Goal: Task Accomplishment & Management: Manage account settings

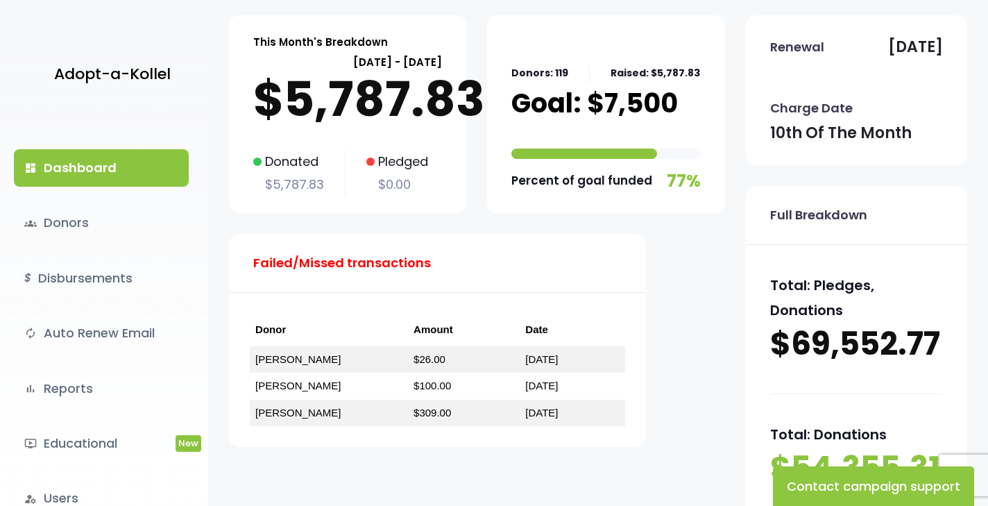
scroll to position [117, 0]
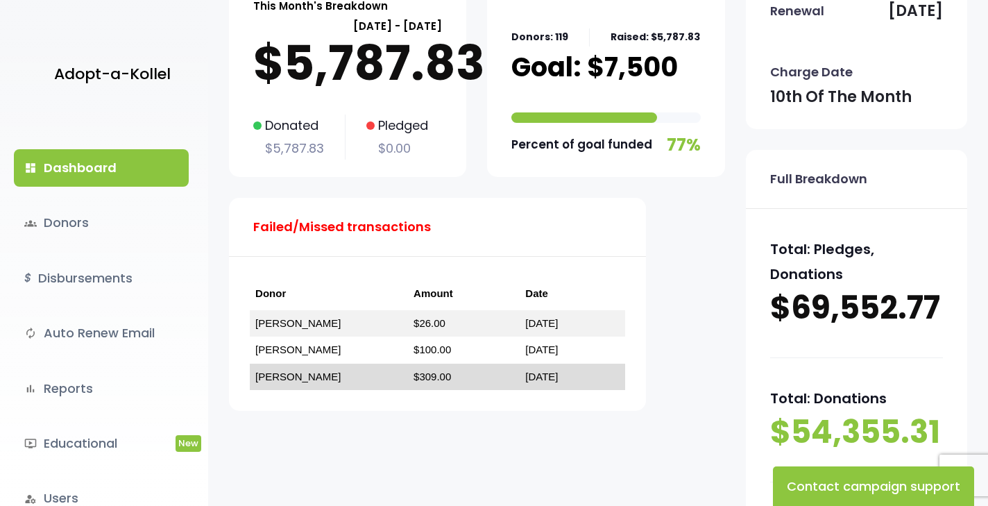
click at [303, 374] on link "[PERSON_NAME]" at bounding box center [297, 376] width 85 height 12
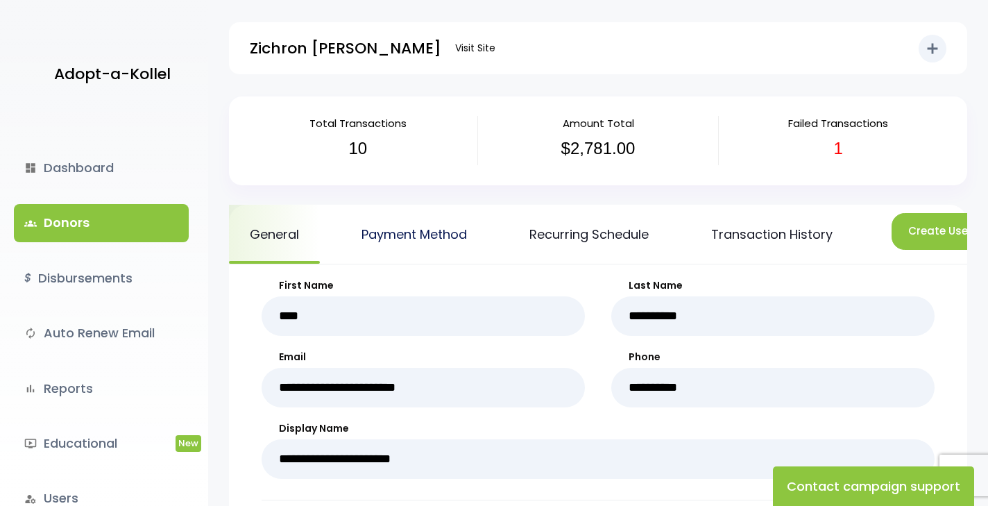
click at [437, 236] on link "Payment Method" at bounding box center [414, 234] width 147 height 59
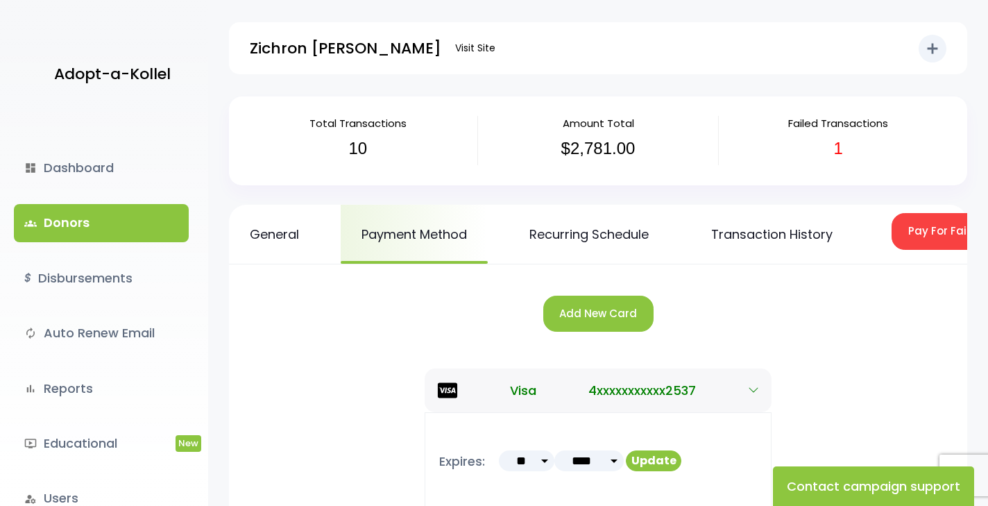
click at [610, 313] on button "Add New Card" at bounding box center [598, 313] width 110 height 37
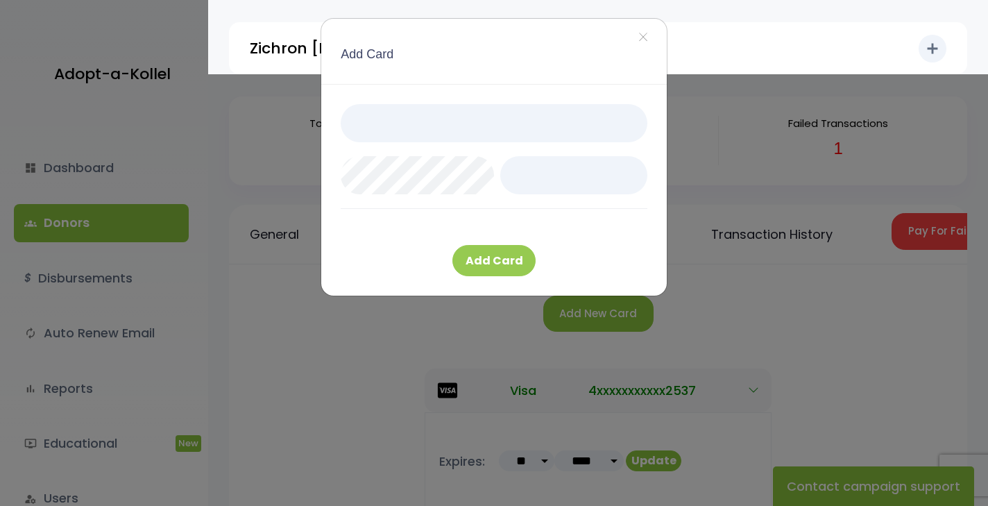
click at [512, 255] on button "Add Card" at bounding box center [493, 260] width 83 height 31
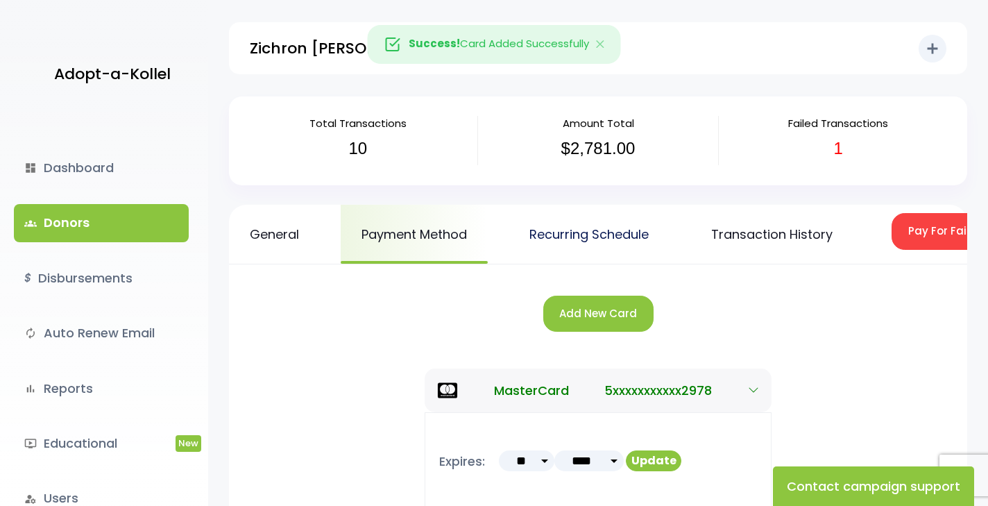
click at [569, 239] on link "Recurring Schedule" at bounding box center [588, 234] width 161 height 59
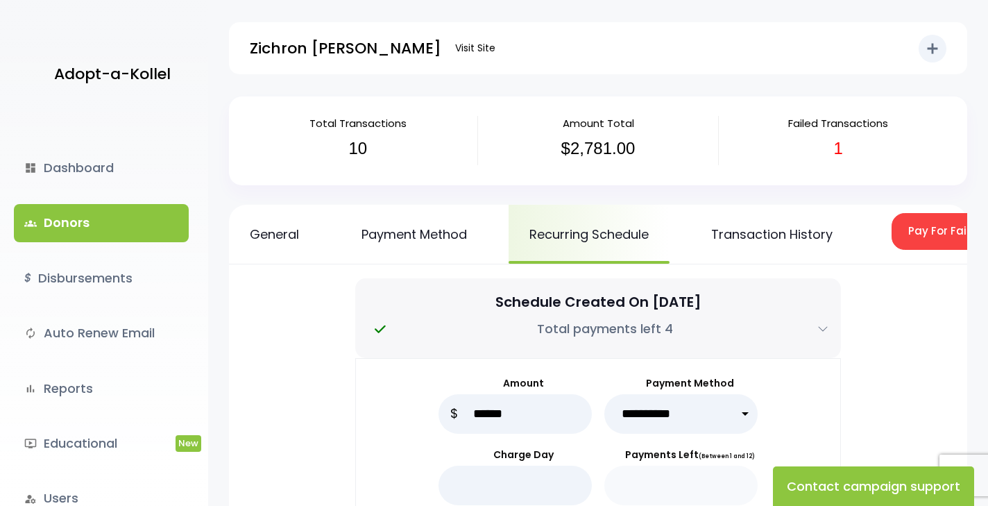
select select "*****"
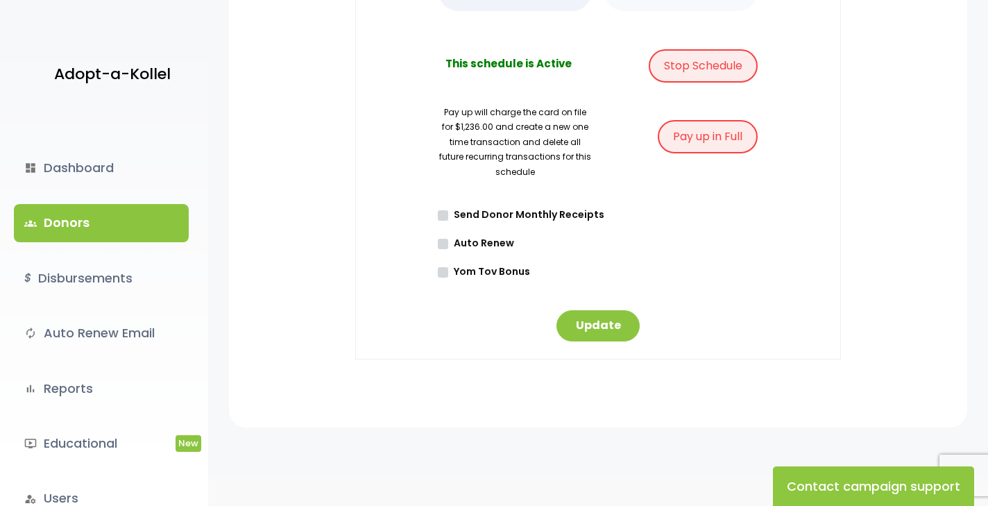
scroll to position [497, 0]
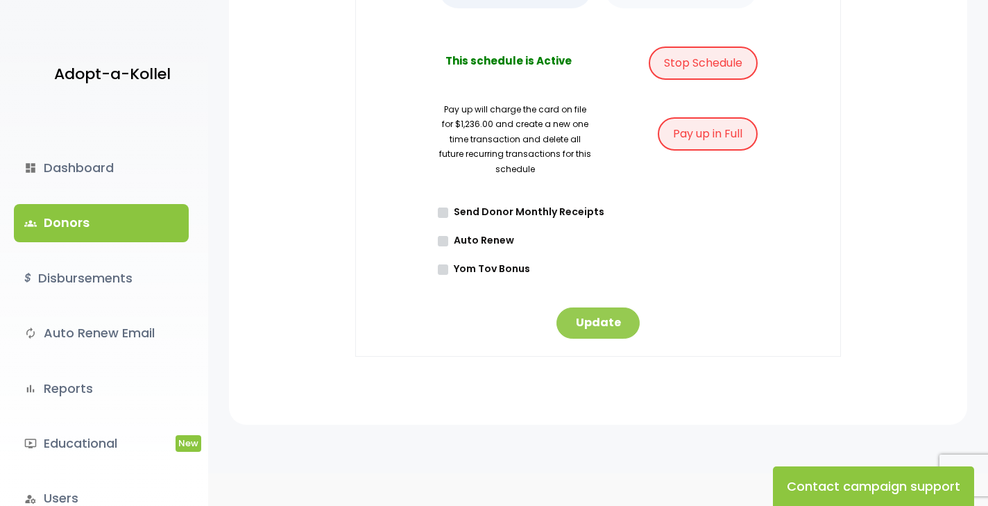
click at [605, 322] on button "Update" at bounding box center [597, 322] width 83 height 31
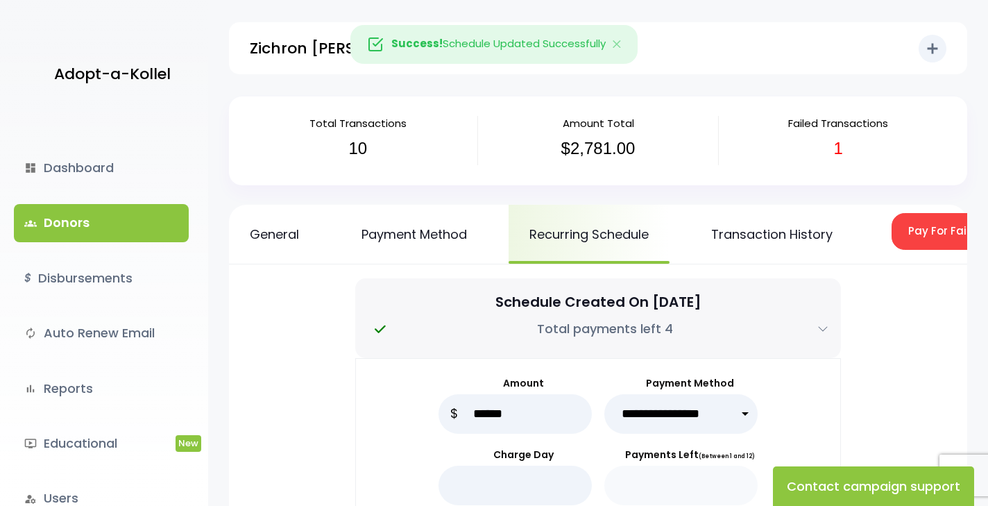
click at [931, 230] on button "Pay For Failed/Missed Transactions" at bounding box center [1004, 231] width 227 height 37
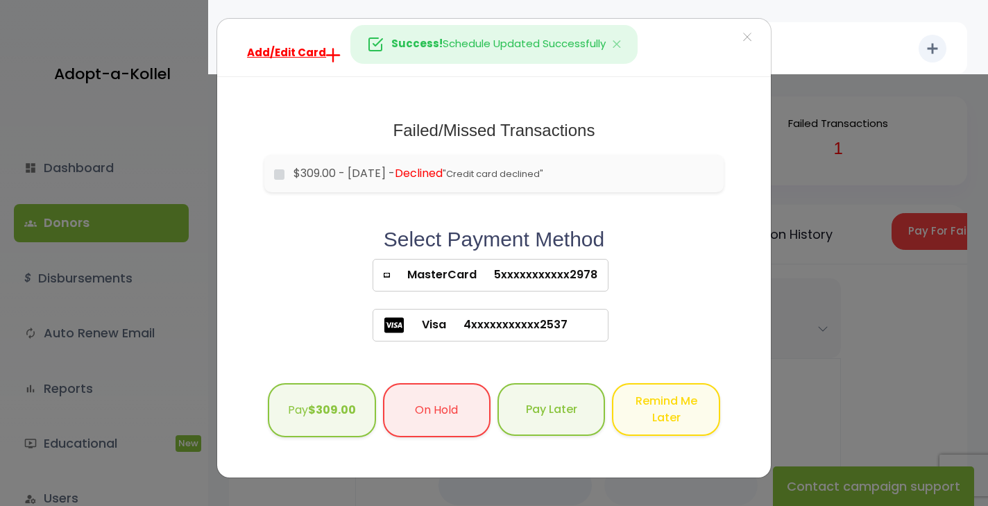
click at [565, 266] on span "5xxxxxxxxxxx2978" at bounding box center [536, 274] width 121 height 17
click at [349, 408] on b "$309.00" at bounding box center [332, 408] width 48 height 16
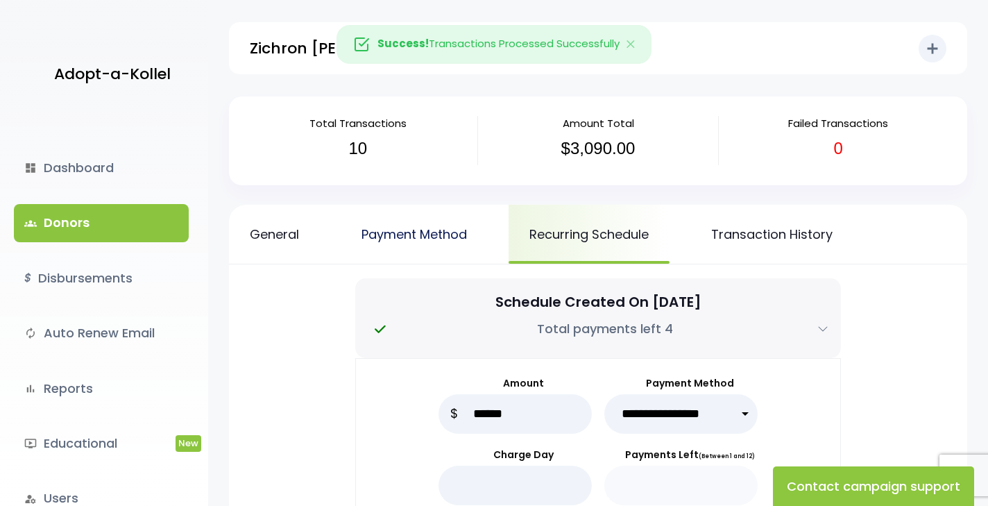
click at [401, 232] on link "Payment Method" at bounding box center [414, 234] width 147 height 59
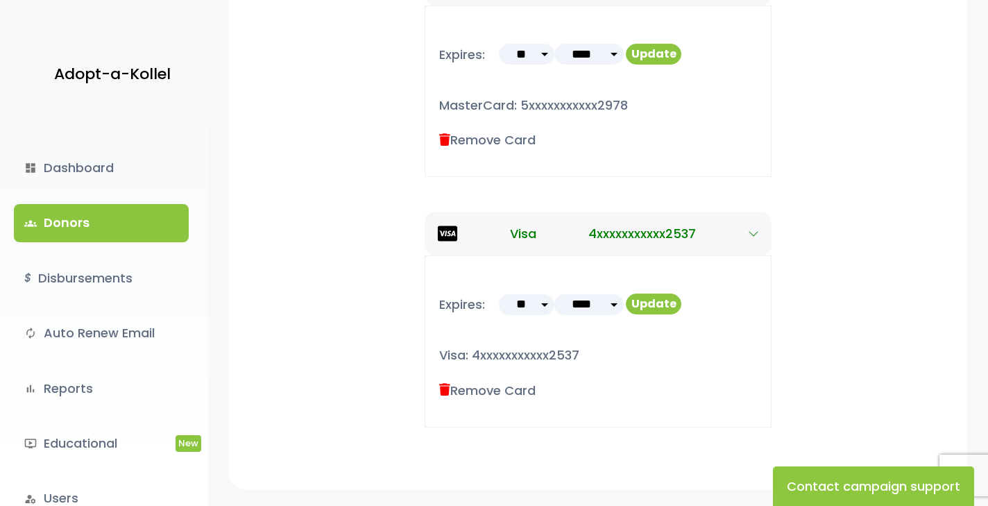
scroll to position [454, 0]
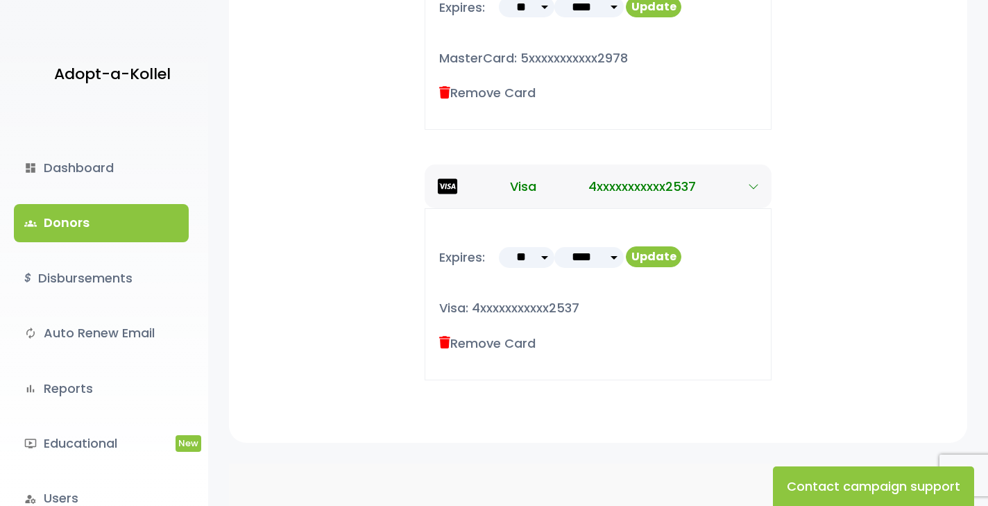
click at [447, 338] on icon at bounding box center [444, 342] width 11 height 12
